Goal: Transaction & Acquisition: Purchase product/service

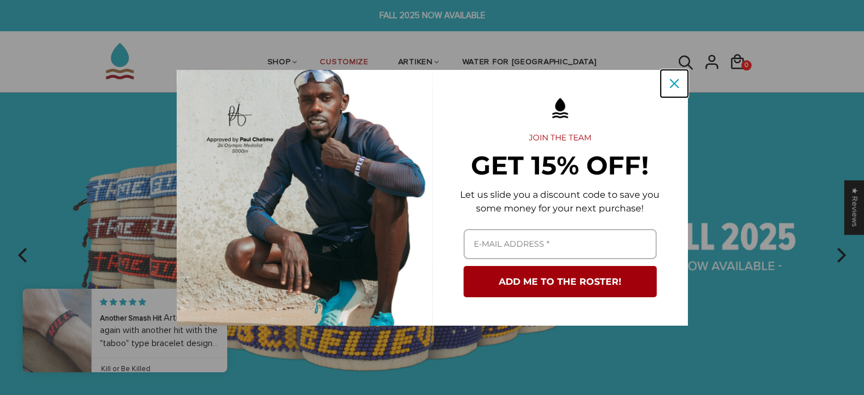
click at [677, 79] on icon "close icon" at bounding box center [674, 83] width 9 height 9
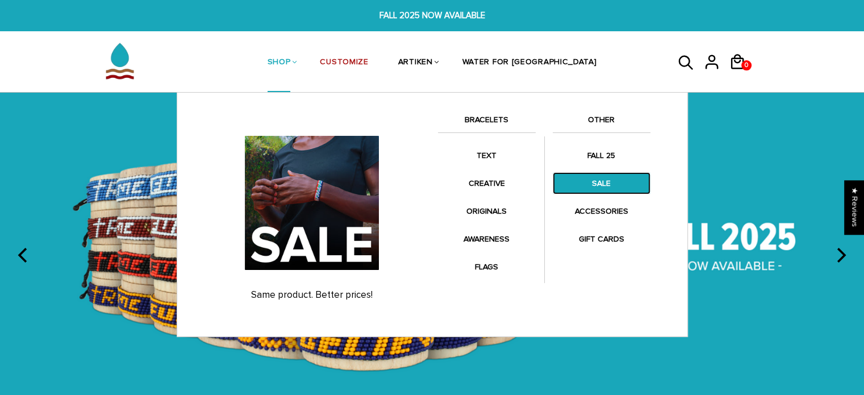
click at [593, 172] on link "SALE" at bounding box center [602, 183] width 98 height 22
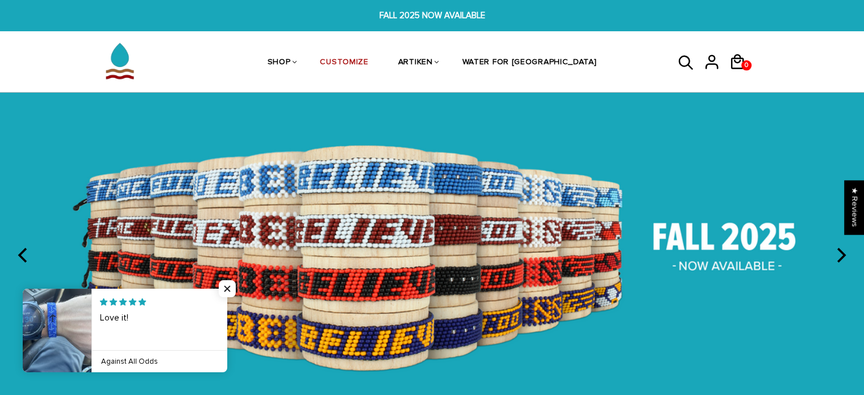
click at [683, 66] on icon at bounding box center [686, 62] width 14 height 14
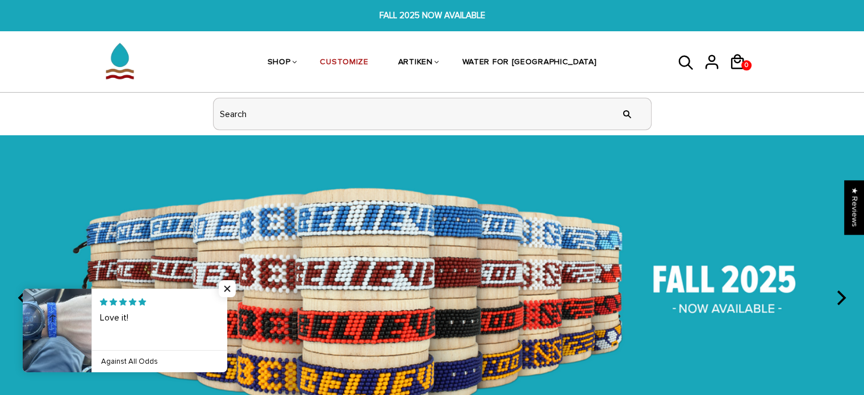
click at [498, 119] on input "header search" at bounding box center [432, 113] width 437 height 31
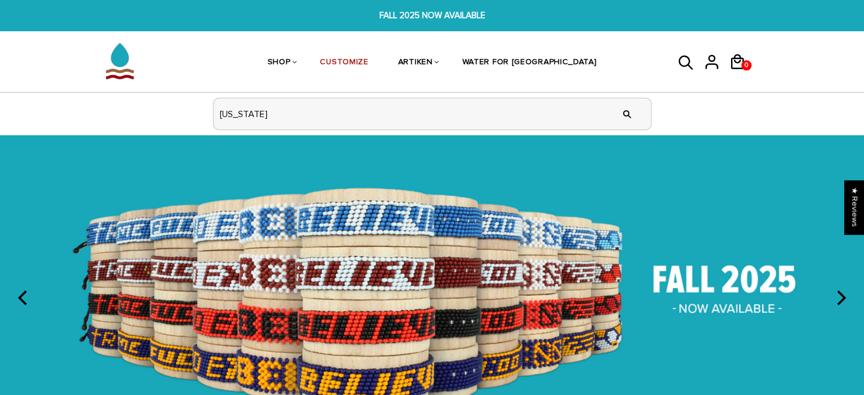
type input "florida"
click at [616, 93] on input "" at bounding box center [627, 114] width 23 height 43
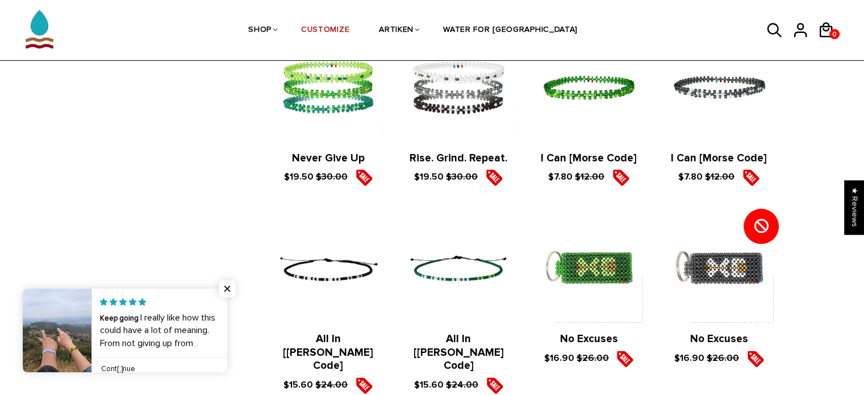
scroll to position [1182, 0]
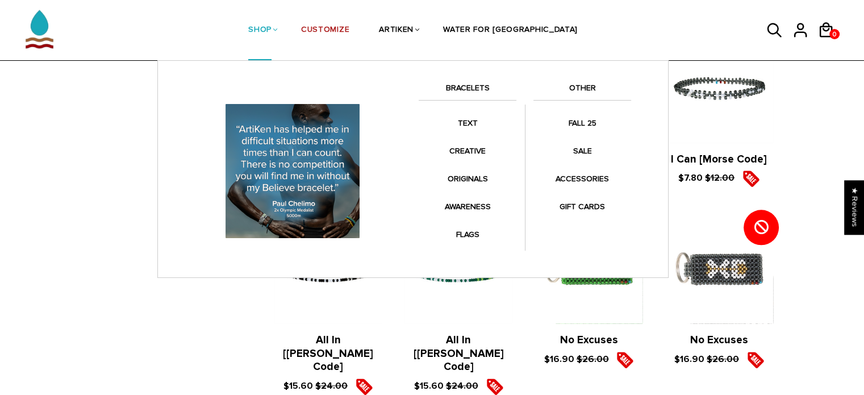
click at [465, 81] on link "BRACELETS" at bounding box center [468, 90] width 98 height 19
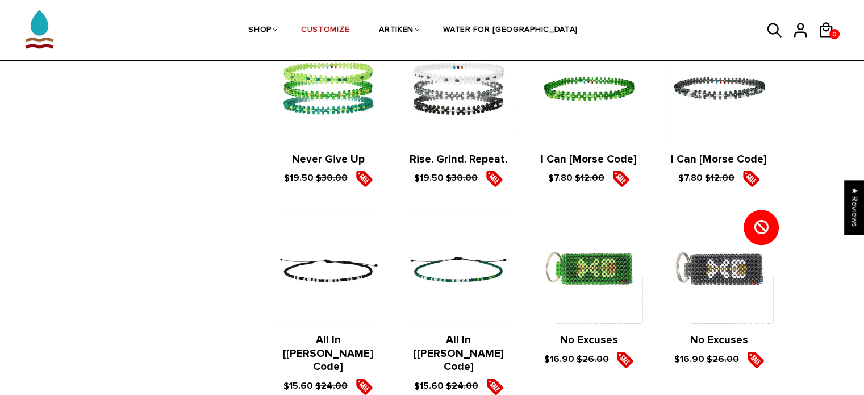
click at [778, 32] on icon at bounding box center [774, 30] width 17 height 27
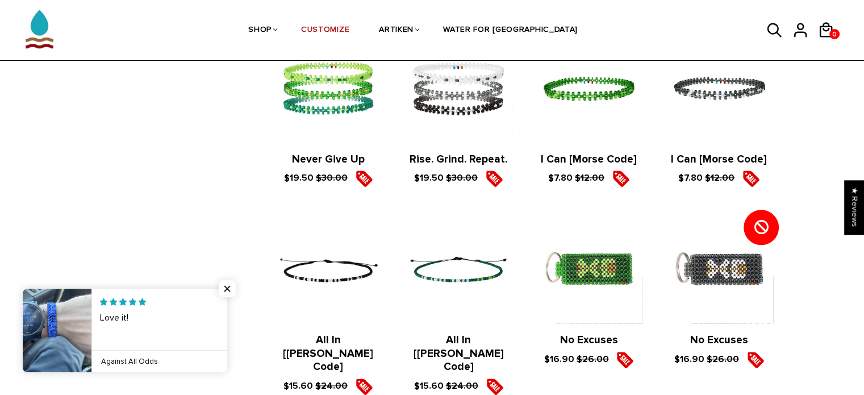
click at [772, 32] on icon at bounding box center [774, 30] width 17 height 27
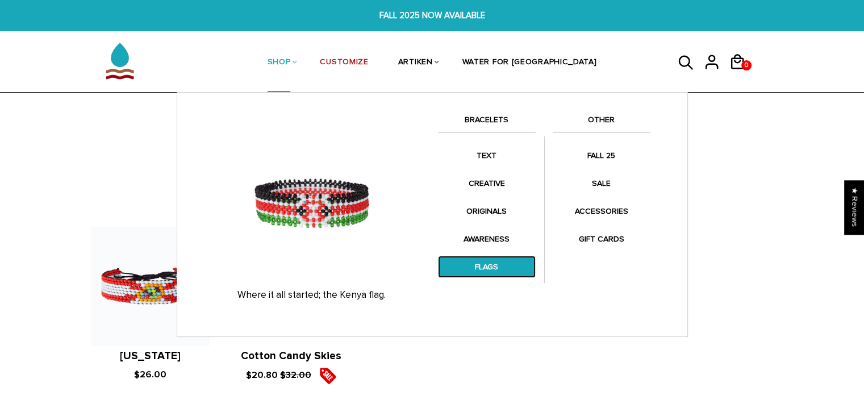
click at [484, 269] on link "FLAGS" at bounding box center [487, 267] width 98 height 22
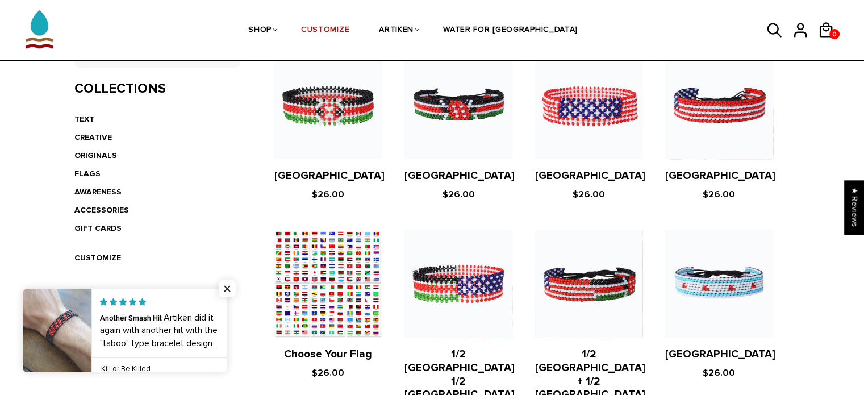
scroll to position [108, 0]
